Goal: Communication & Community: Answer question/provide support

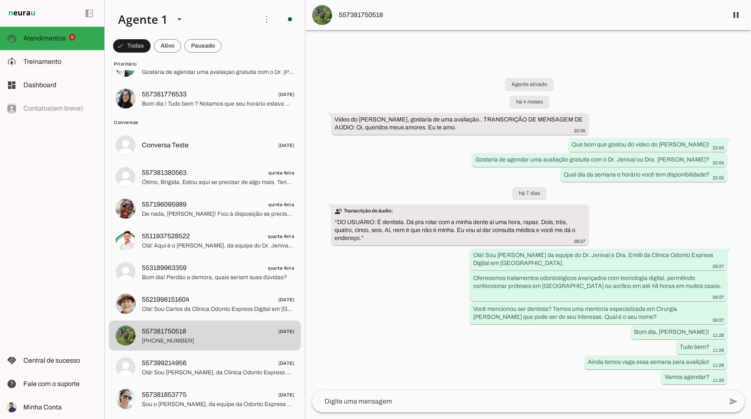
scroll to position [131, 0]
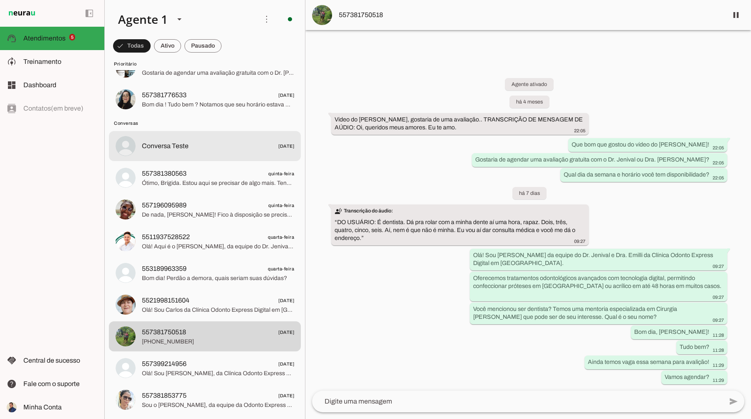
click at [214, 141] on span "Conversa Teste [DATE]" at bounding box center [218, 146] width 152 height 10
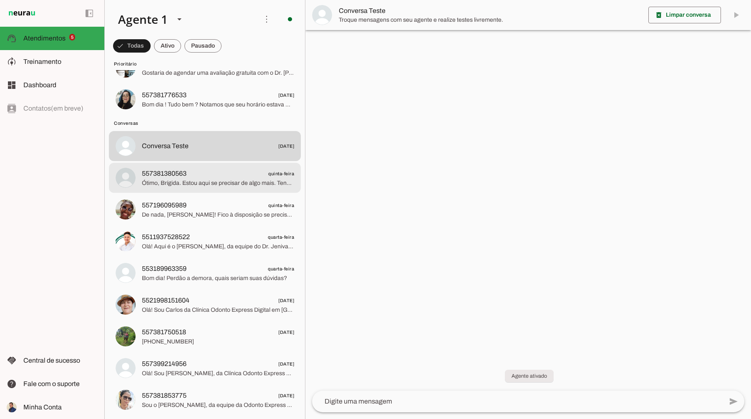
click at [216, 183] on span "Ótimo, Brígida. Estou aqui se precisar de algo mais. Tenha um excelente dia!" at bounding box center [218, 183] width 152 height 8
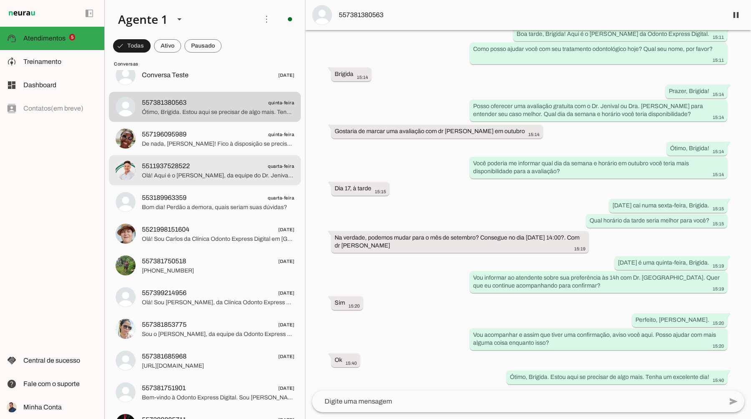
scroll to position [202, 0]
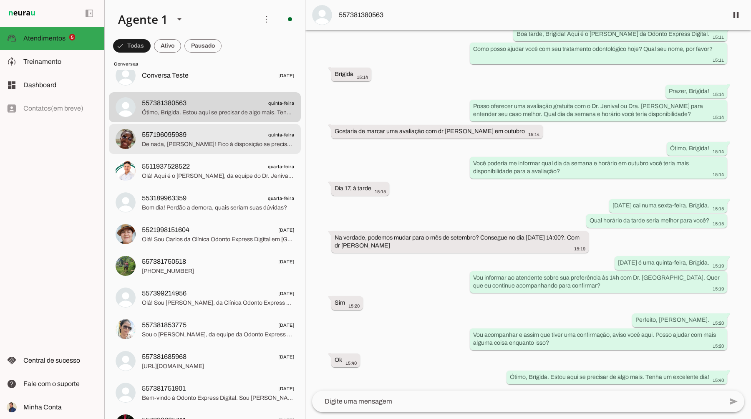
click at [197, 142] on span "De nada, [PERSON_NAME]! Fico à disposição se precisar. Tenha um ótimo dia!" at bounding box center [218, 144] width 152 height 8
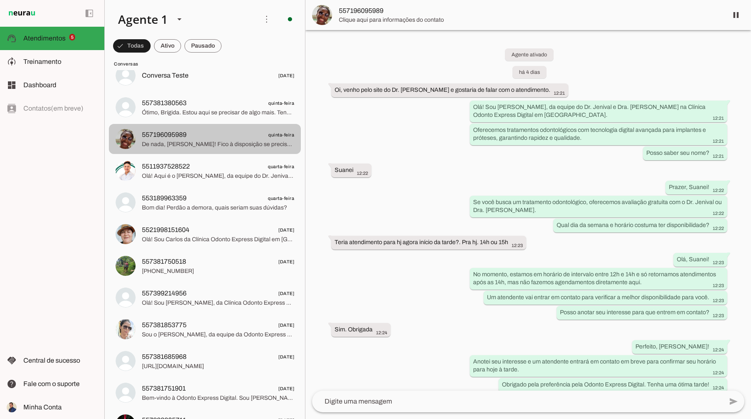
scroll to position [114, 0]
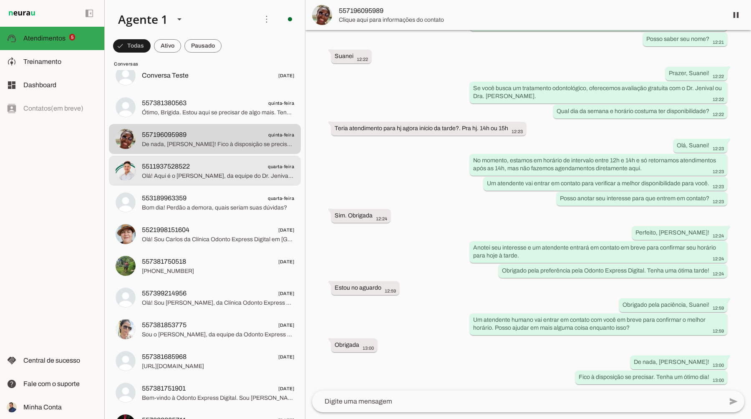
click at [190, 164] on span "5511937528522" at bounding box center [166, 167] width 48 height 10
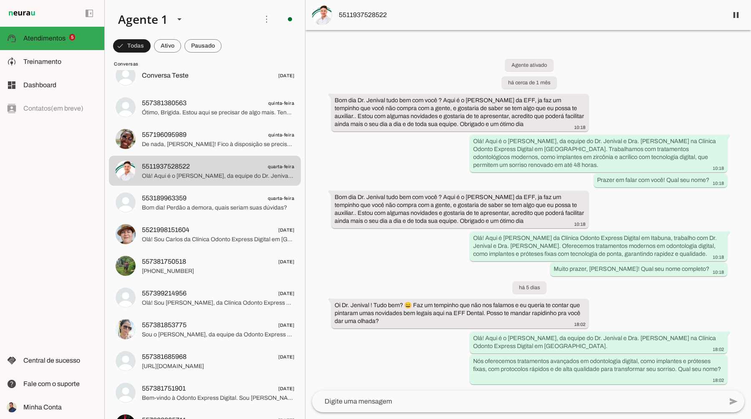
click at [322, 18] on img at bounding box center [322, 15] width 20 height 20
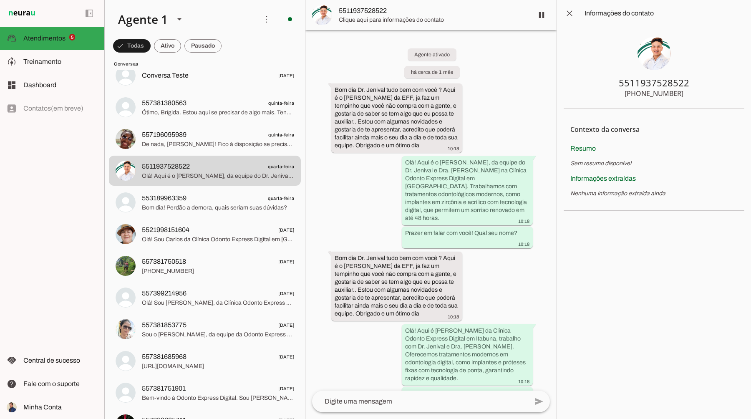
click at [322, 17] on img at bounding box center [322, 15] width 20 height 20
click at [657, 56] on img at bounding box center [654, 53] width 33 height 33
click at [657, 55] on img at bounding box center [654, 53] width 33 height 33
click at [571, 11] on span at bounding box center [570, 13] width 20 height 20
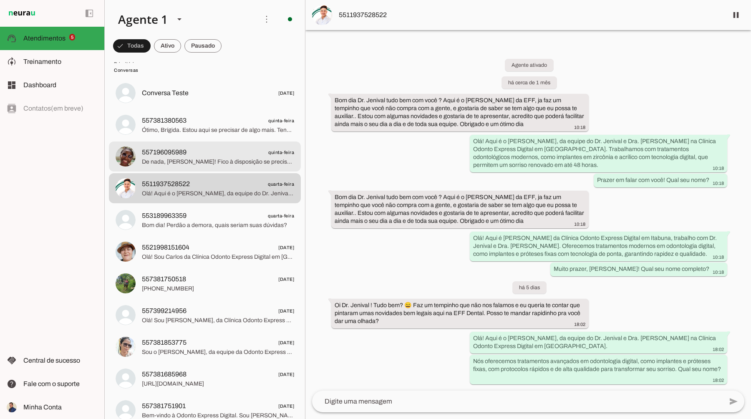
scroll to position [99, 0]
